Goal: Task Accomplishment & Management: Complete application form

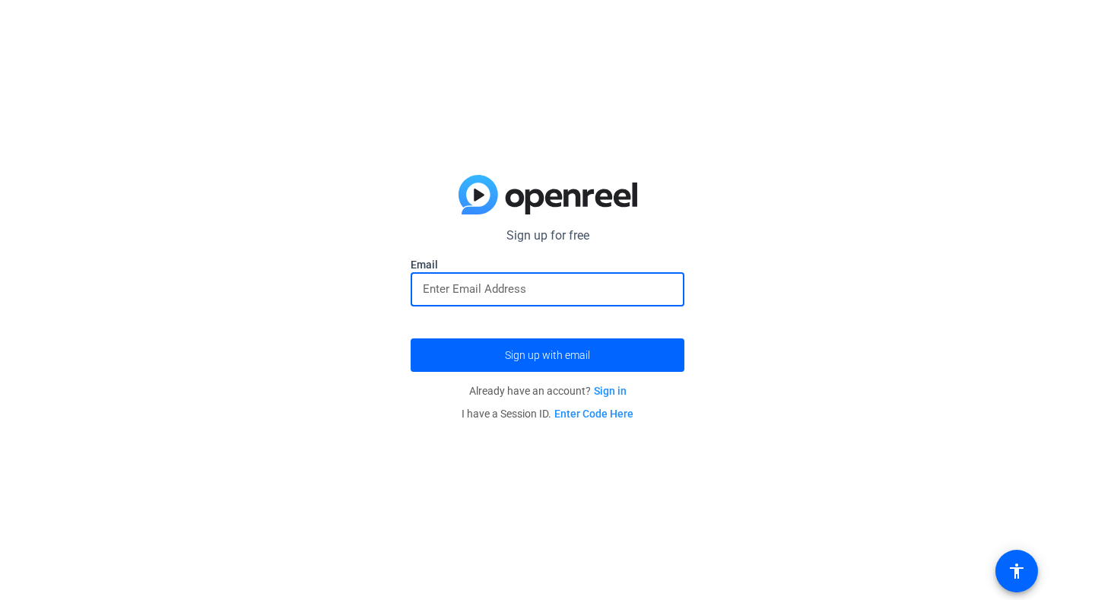
click at [635, 284] on input "email" at bounding box center [547, 289] width 249 height 18
type input "[EMAIL_ADDRESS][DOMAIN_NAME]"
click at [411, 338] on button "Sign up with email" at bounding box center [548, 354] width 274 height 33
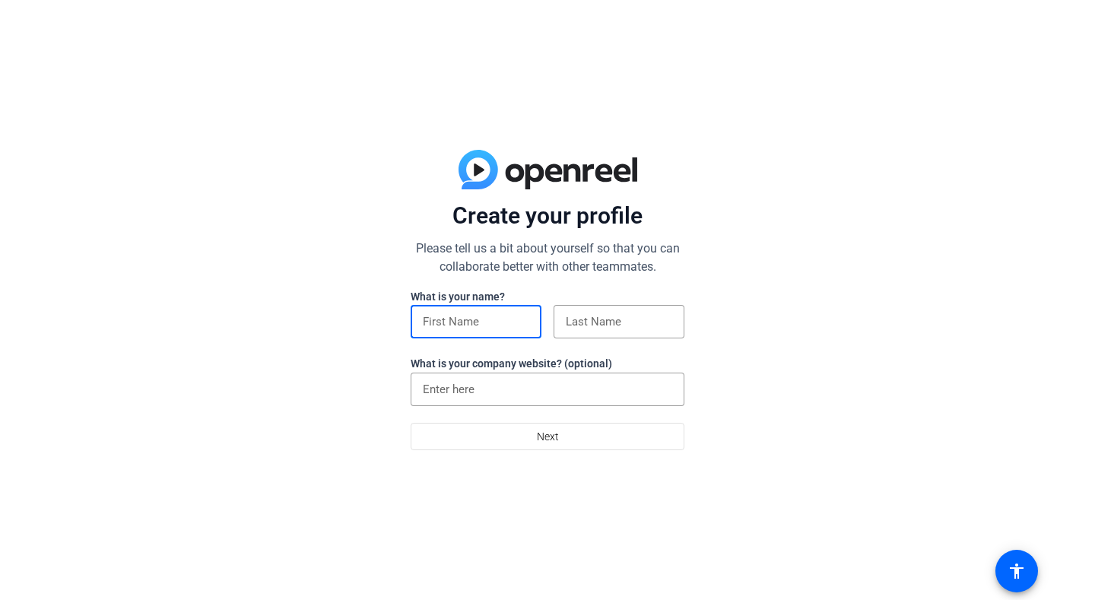
click at [515, 322] on input at bounding box center [476, 321] width 106 height 18
type input "Mukta"
click at [608, 334] on div at bounding box center [619, 321] width 106 height 33
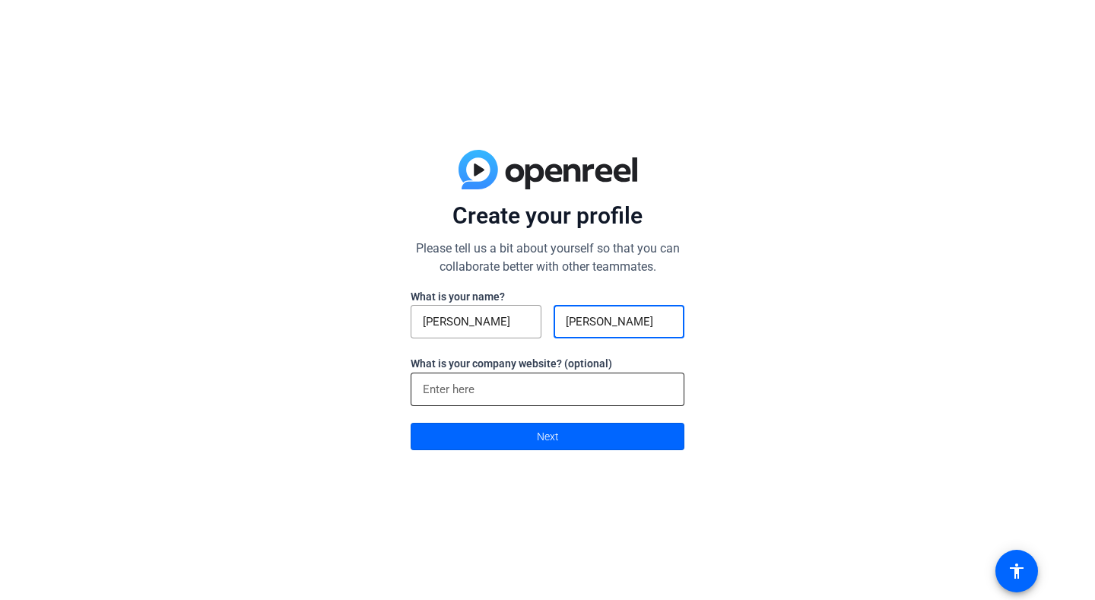
type input "Apte"
click at [576, 392] on input at bounding box center [547, 389] width 249 height 18
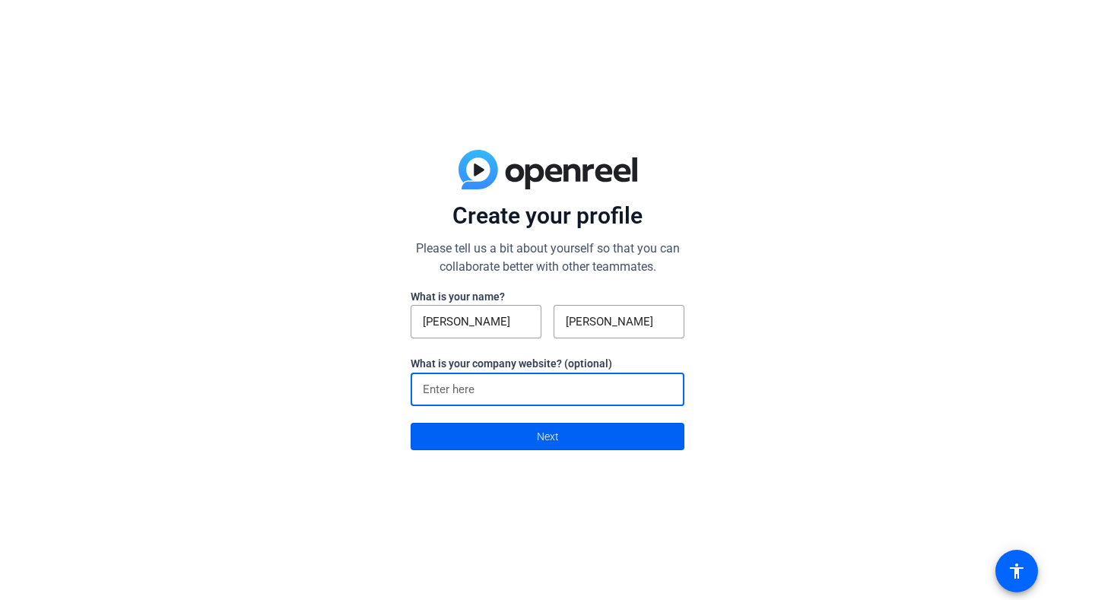
click at [572, 436] on span at bounding box center [547, 436] width 272 height 36
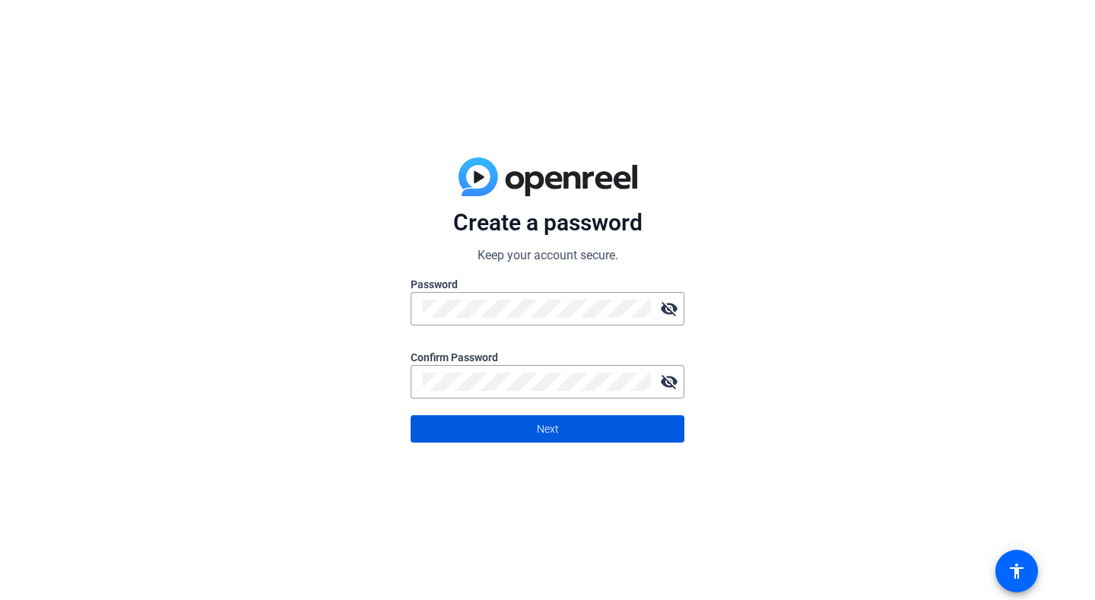
click at [574, 436] on span at bounding box center [547, 429] width 272 height 36
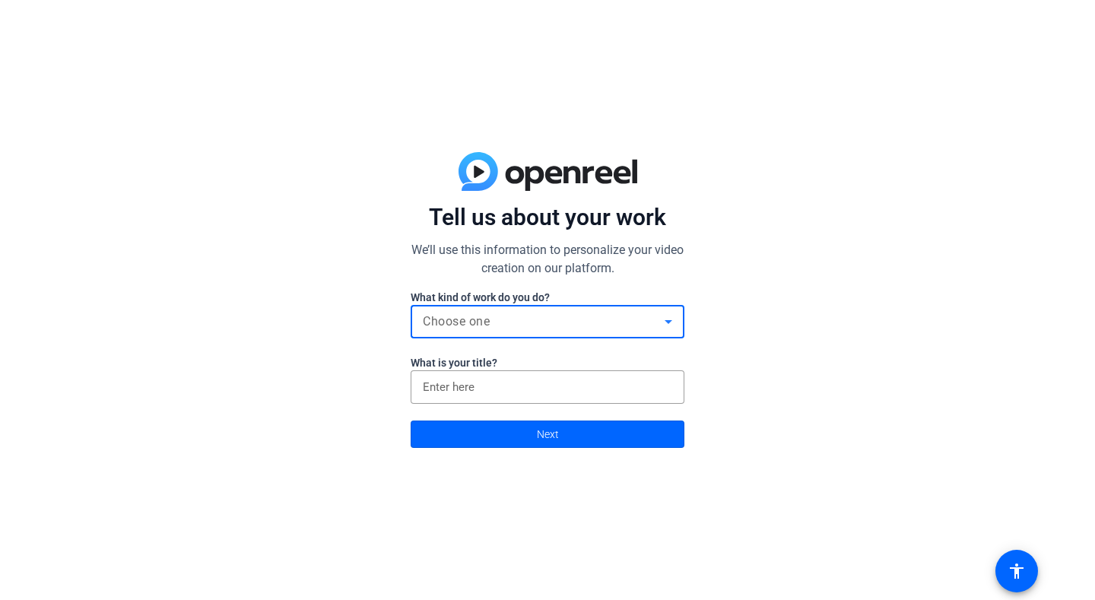
click at [636, 322] on div "Choose one" at bounding box center [544, 321] width 242 height 18
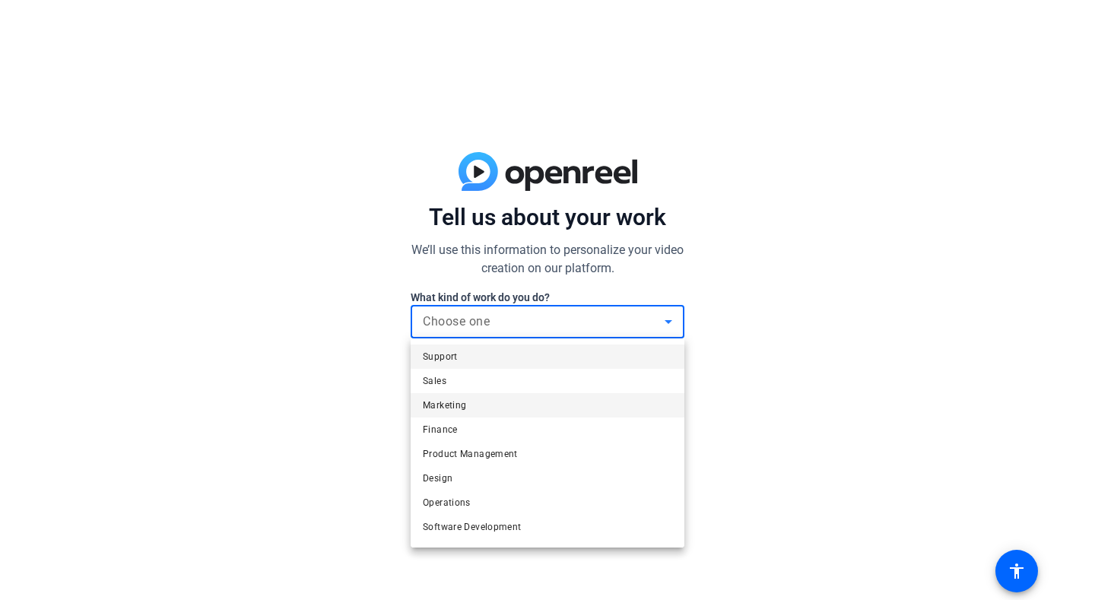
click at [610, 403] on mat-option "Marketing" at bounding box center [548, 405] width 274 height 24
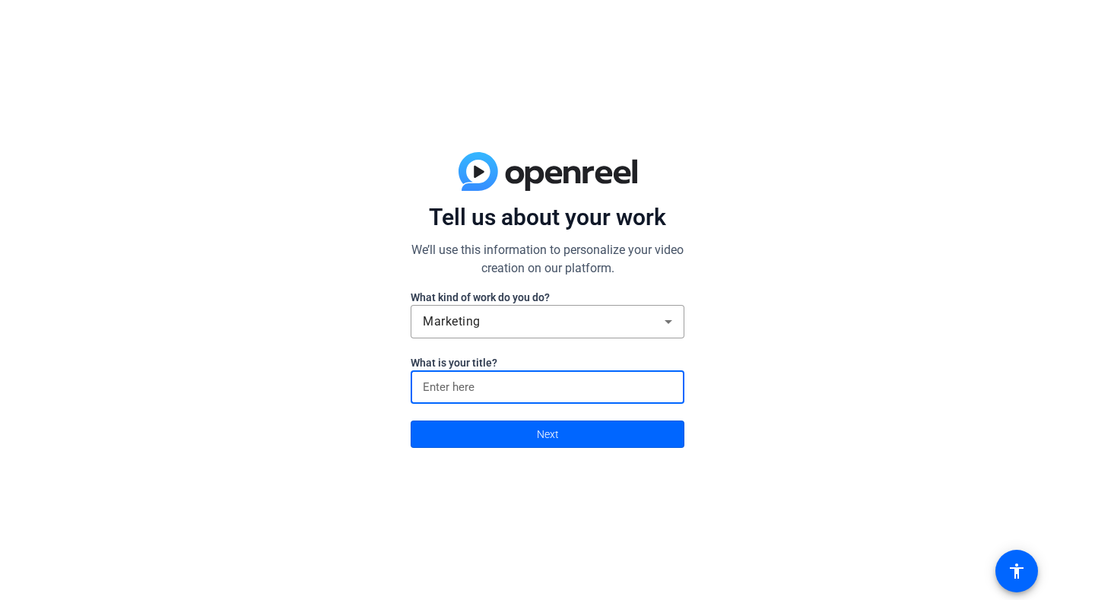
click at [610, 388] on input at bounding box center [547, 387] width 249 height 18
type input "OogaBooga"
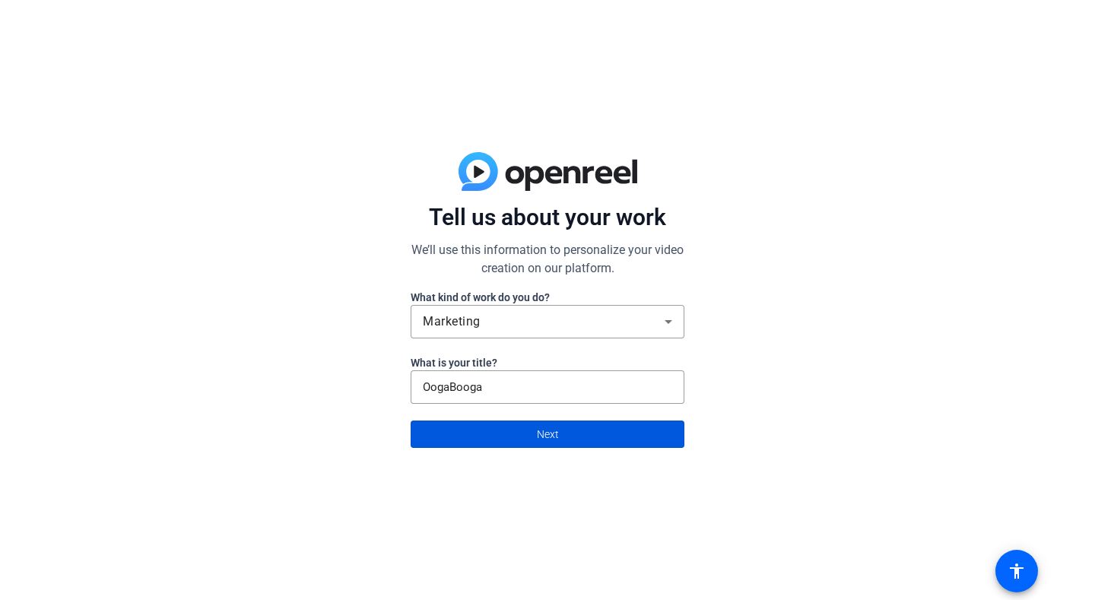
click at [595, 442] on span at bounding box center [547, 434] width 272 height 36
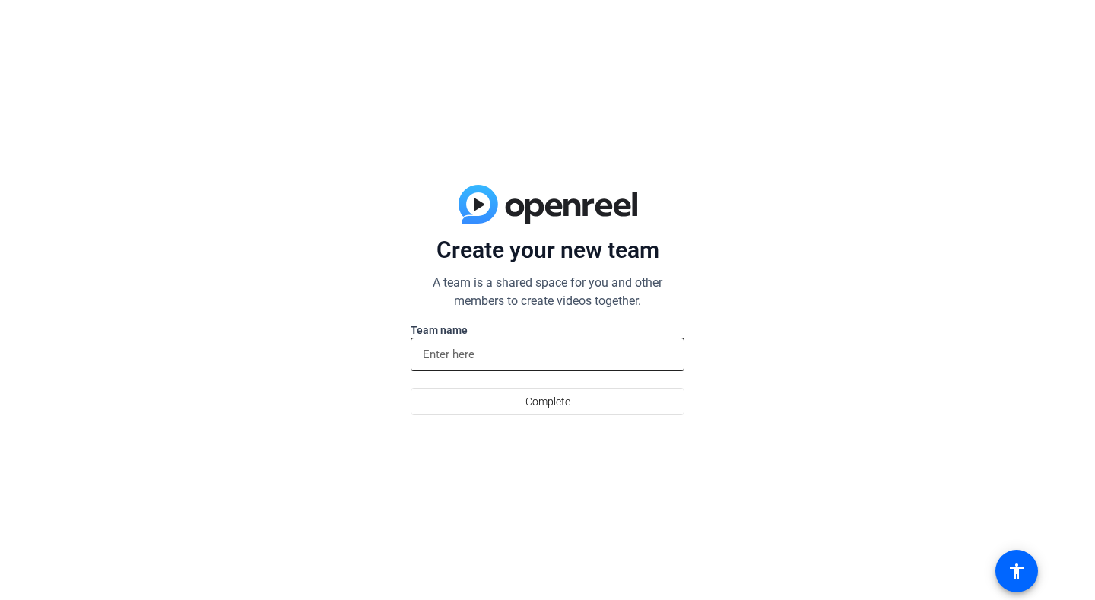
click at [655, 347] on input at bounding box center [547, 354] width 249 height 18
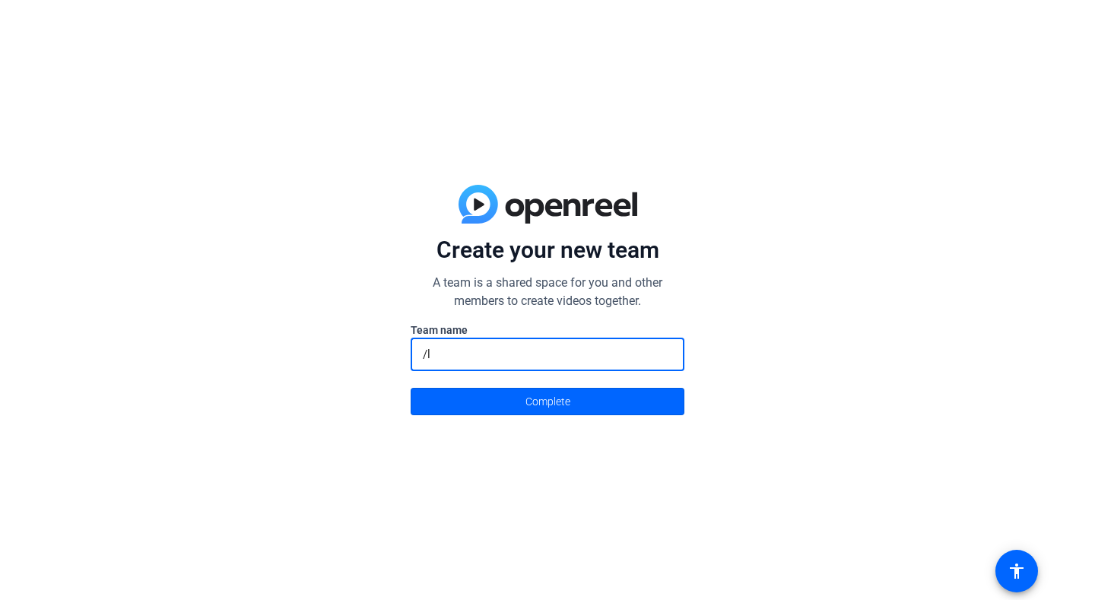
type input "/"
type input "Lalalalalalalaokokokokokok"
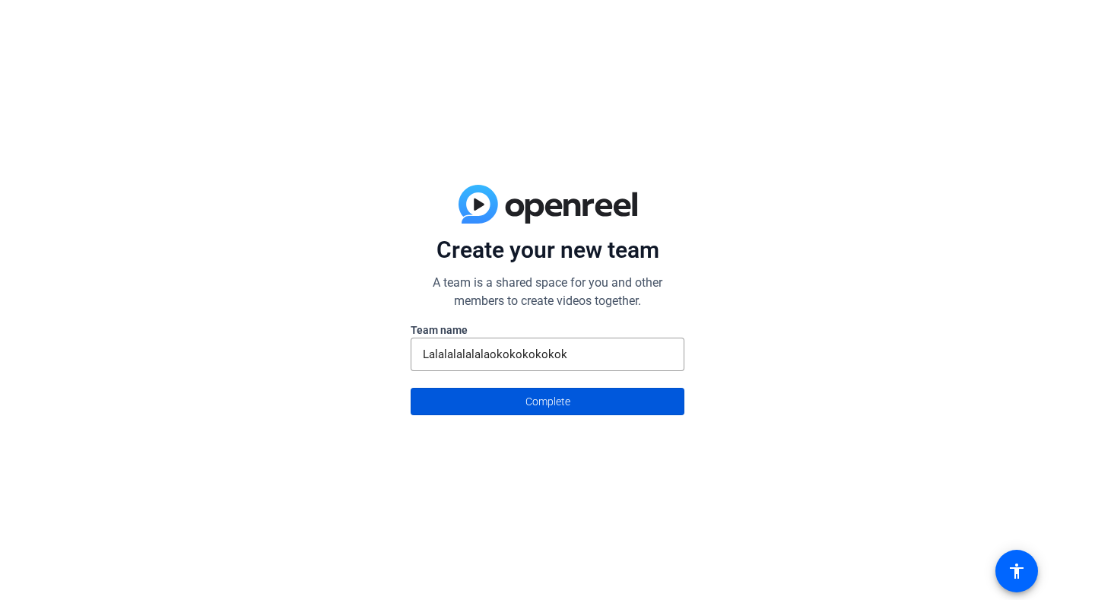
click at [648, 401] on span at bounding box center [547, 401] width 272 height 36
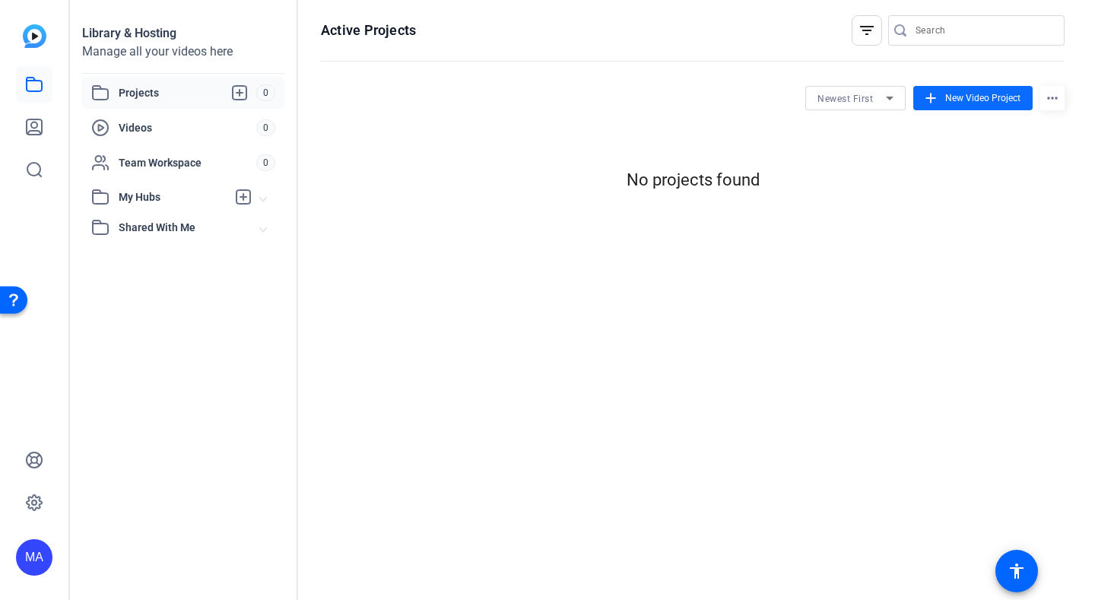
click at [940, 98] on span at bounding box center [972, 98] width 119 height 36
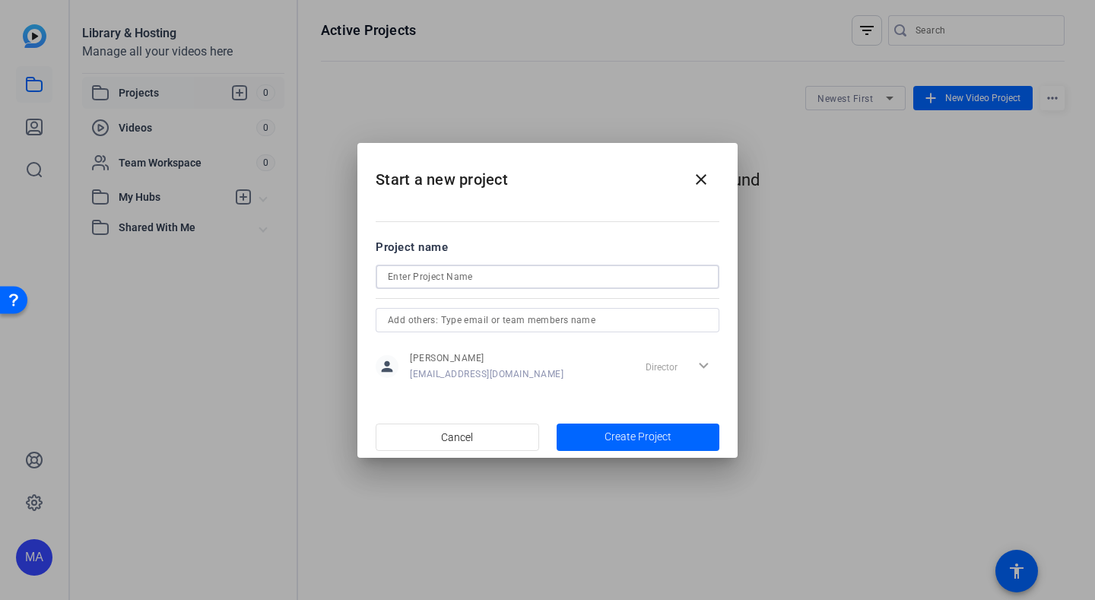
click at [585, 284] on input at bounding box center [547, 277] width 319 height 18
click at [607, 434] on button "Create Project" at bounding box center [638, 436] width 163 height 27
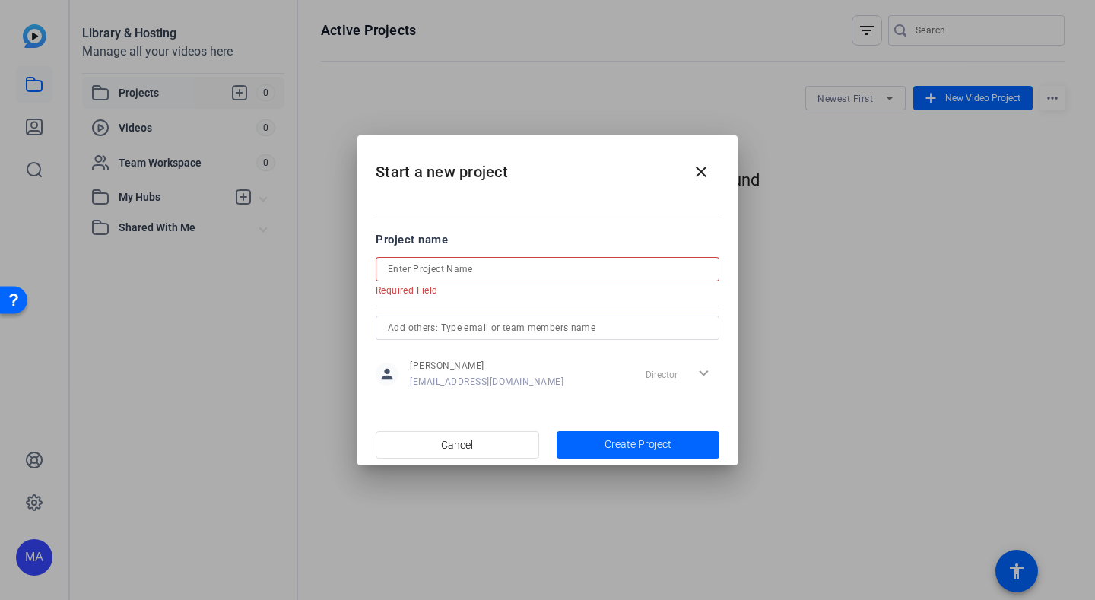
click at [577, 274] on input at bounding box center [547, 269] width 319 height 18
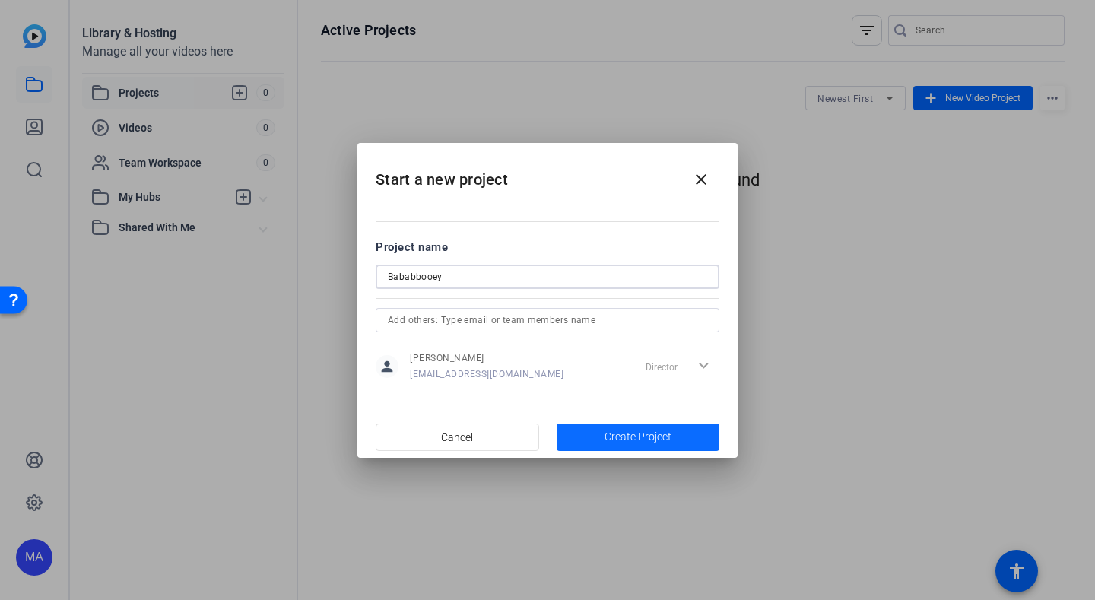
type input "Bababbooey"
click at [652, 441] on span "Create Project" at bounding box center [637, 437] width 67 height 16
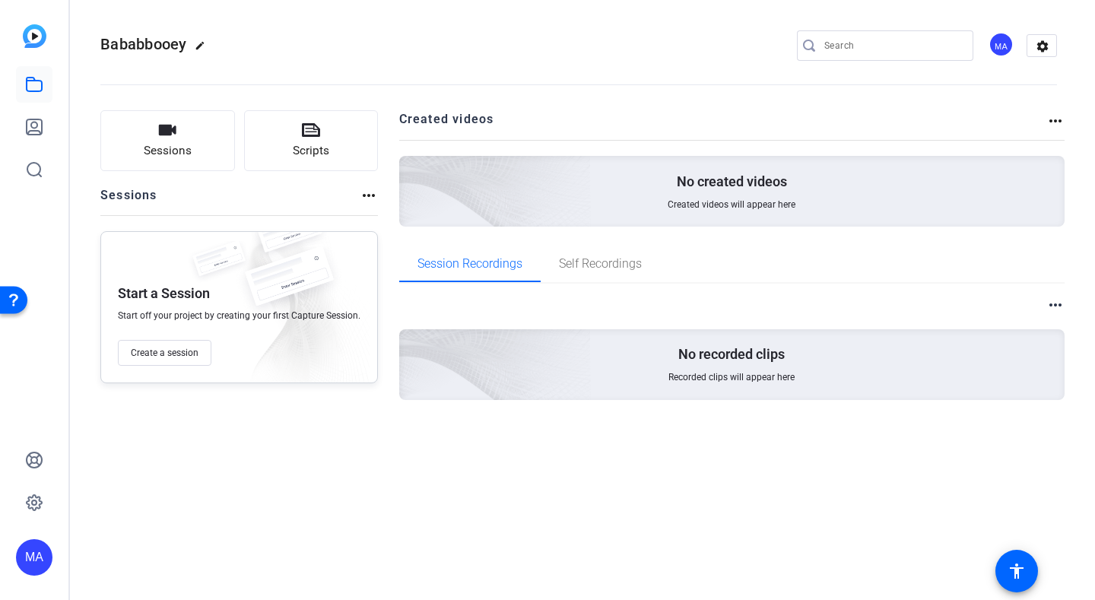
click at [523, 189] on img at bounding box center [410, 170] width 363 height 330
click at [506, 271] on span "Session Recordings" at bounding box center [469, 264] width 105 height 36
click at [214, 138] on button "Sessions" at bounding box center [167, 140] width 135 height 61
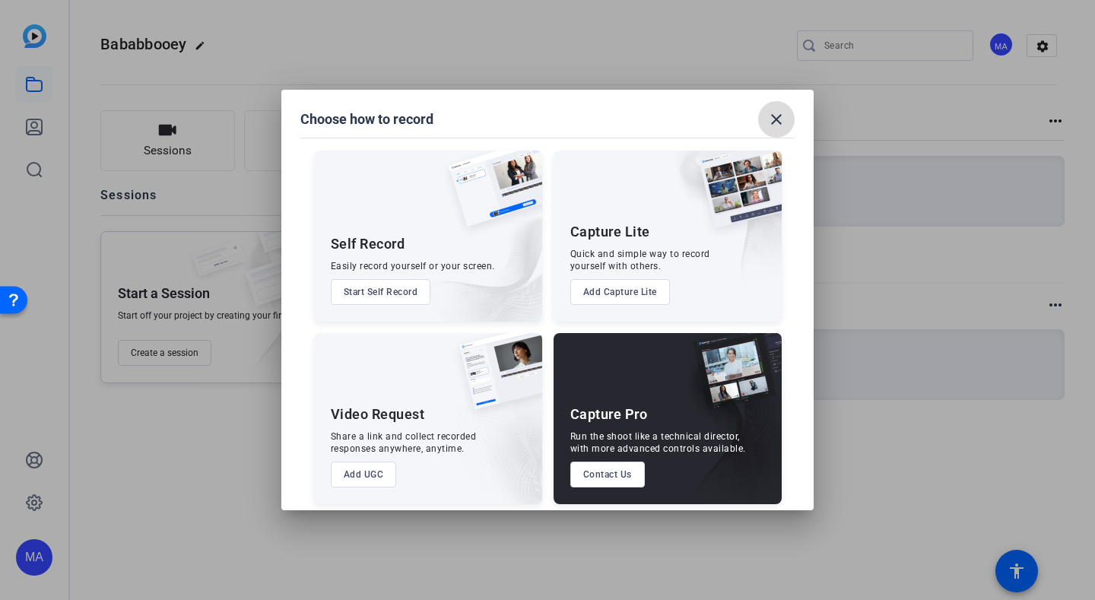
click at [782, 121] on mat-icon "close" at bounding box center [776, 119] width 18 height 18
